Goal: Entertainment & Leisure: Consume media (video, audio)

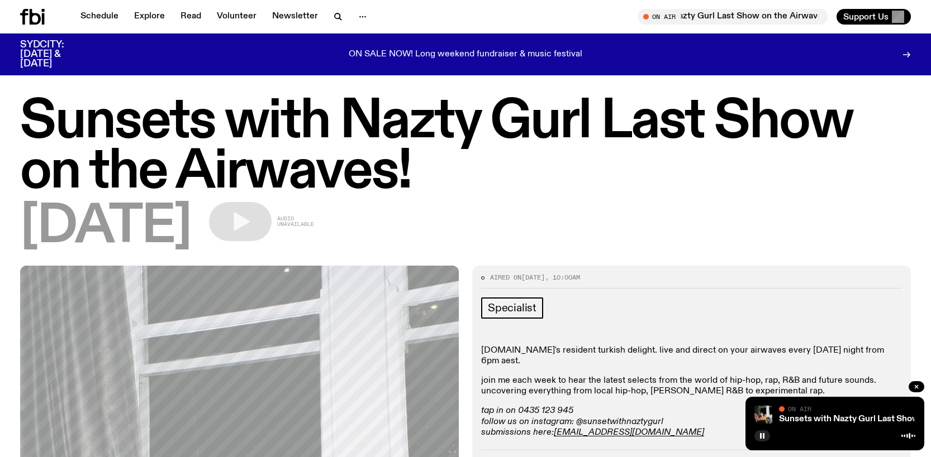
scroll to position [385, 0]
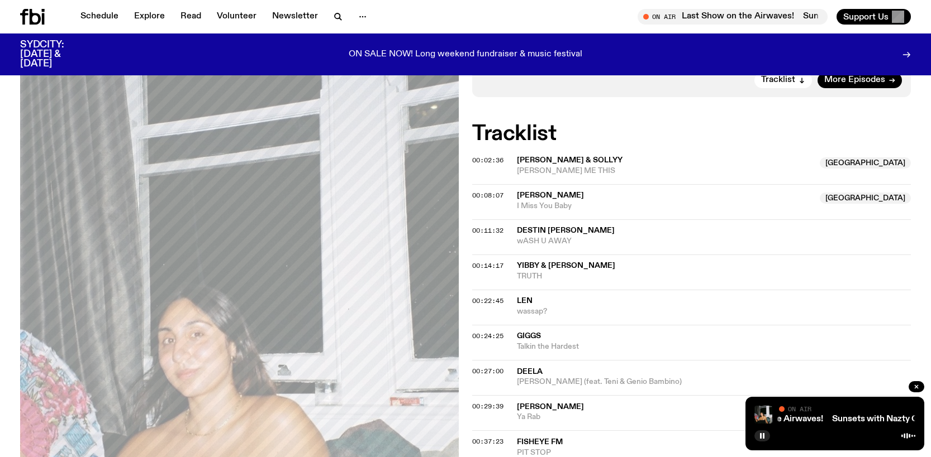
click at [29, 18] on icon at bounding box center [32, 17] width 25 height 16
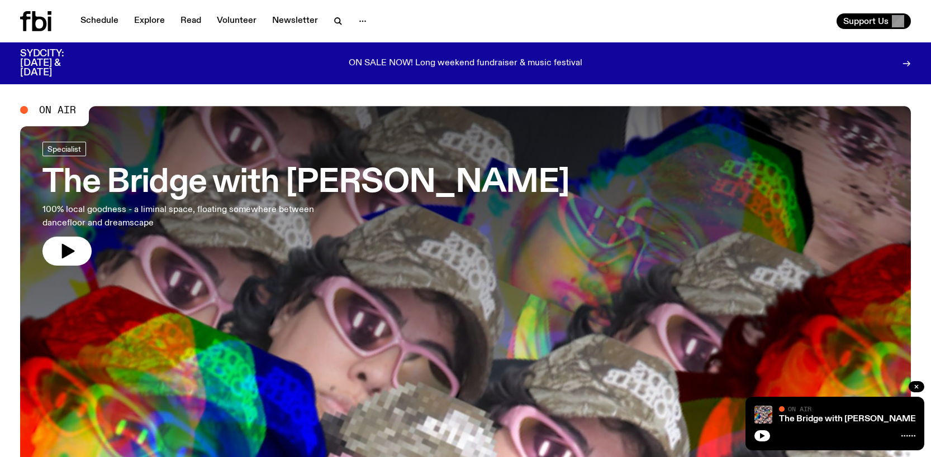
click at [73, 256] on icon "button" at bounding box center [67, 251] width 18 height 18
